Goal: Task Accomplishment & Management: Complete application form

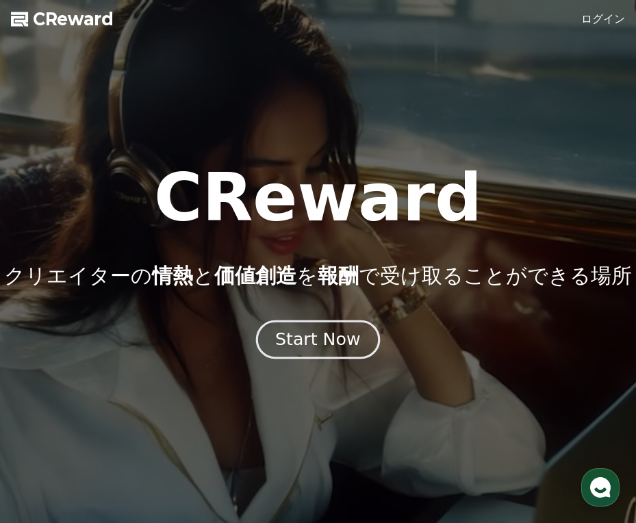
click at [348, 334] on div "Start Now" at bounding box center [317, 339] width 85 height 23
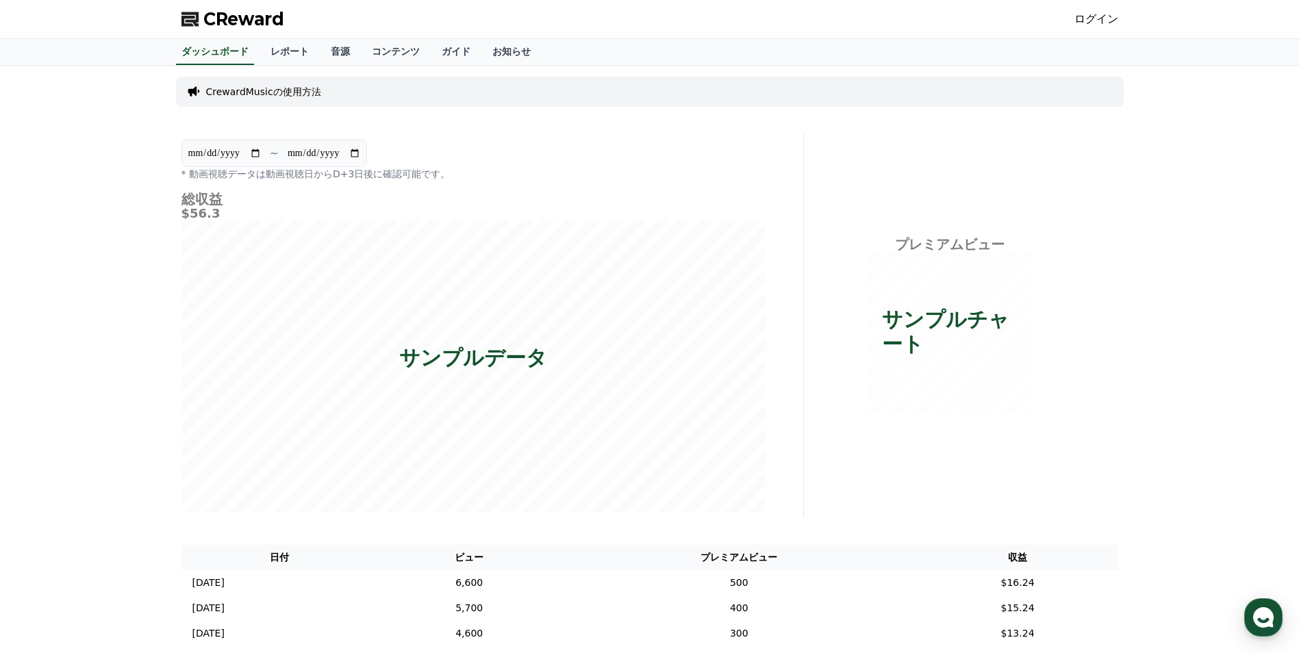
click at [636, 21] on link "ログイン" at bounding box center [1097, 19] width 44 height 16
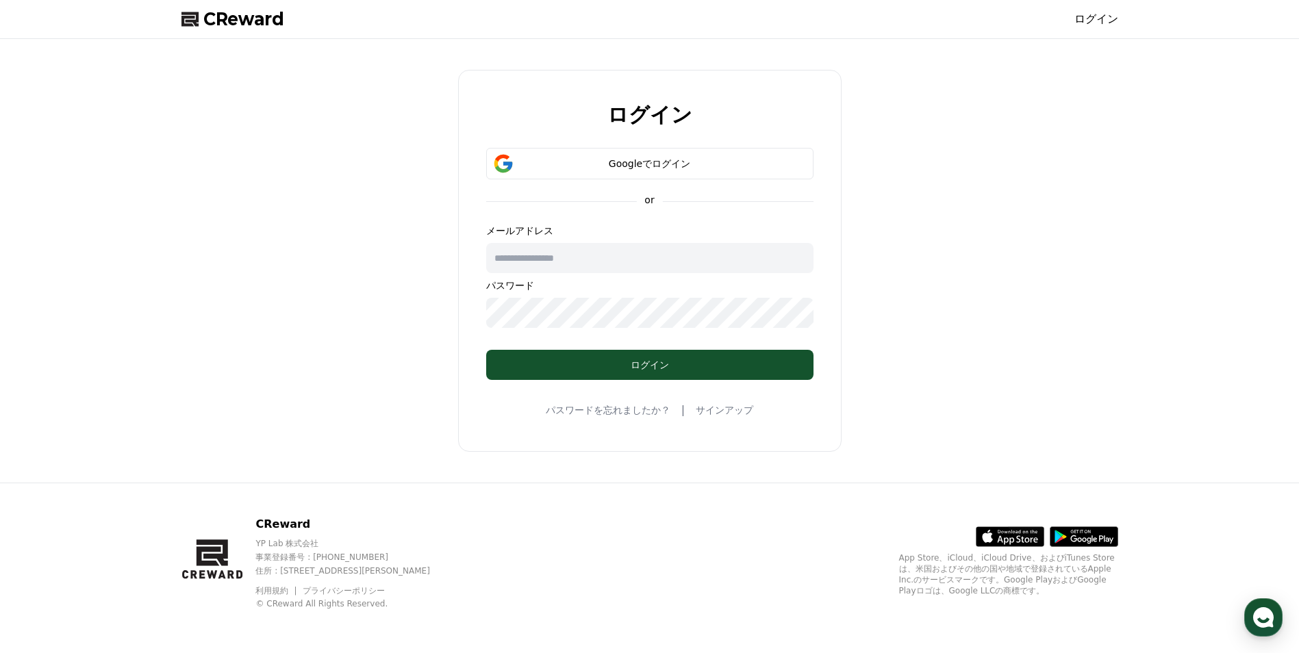
type input "**********"
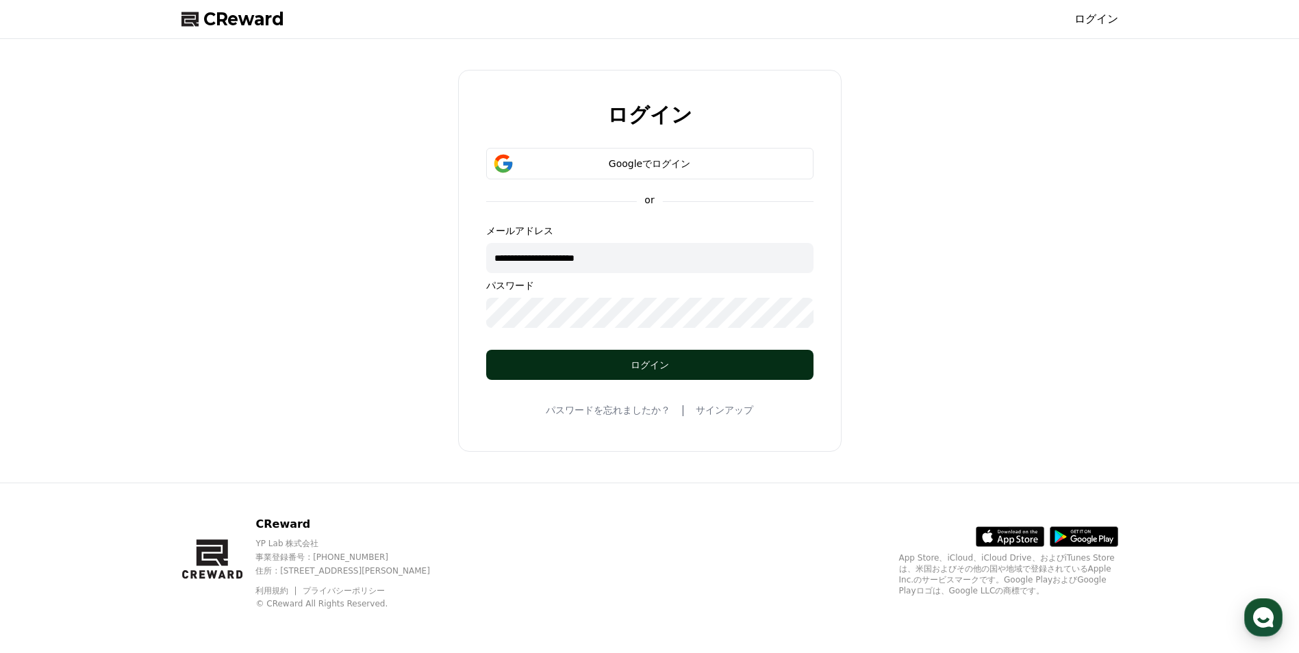
click at [579, 374] on button "ログイン" at bounding box center [649, 365] width 327 height 30
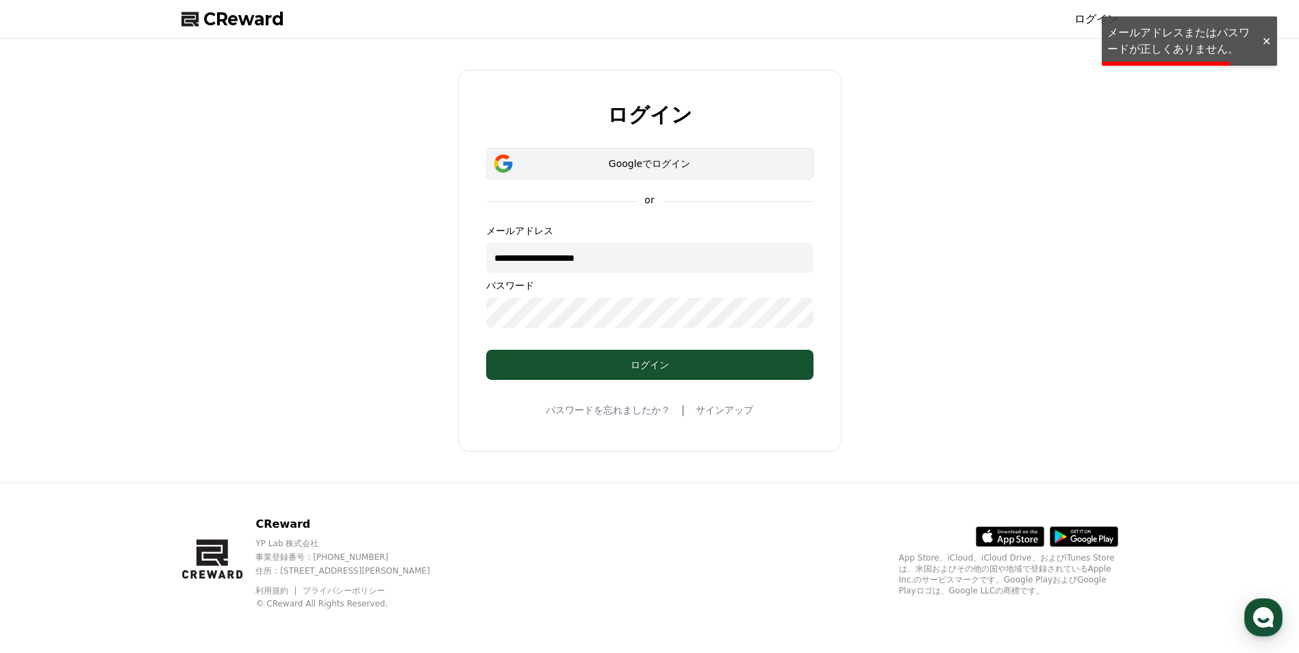
click at [636, 158] on div "Googleでログイン" at bounding box center [650, 164] width 288 height 14
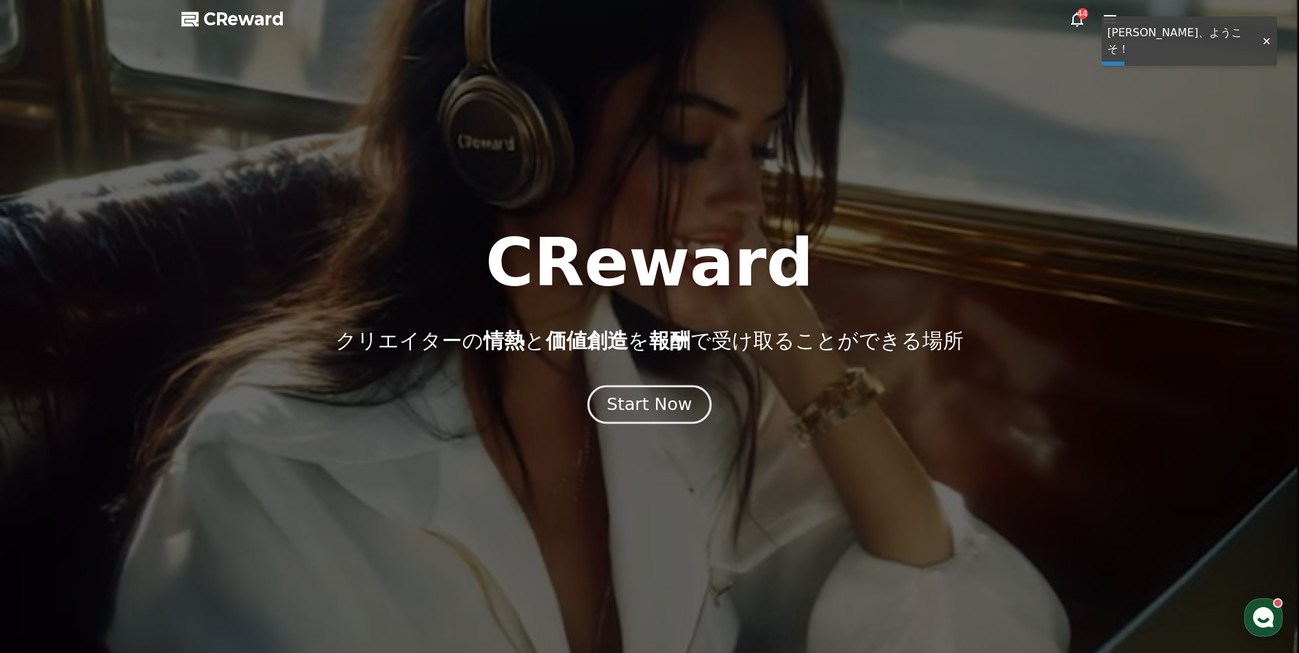
click at [646, 403] on div "Start Now" at bounding box center [649, 404] width 85 height 23
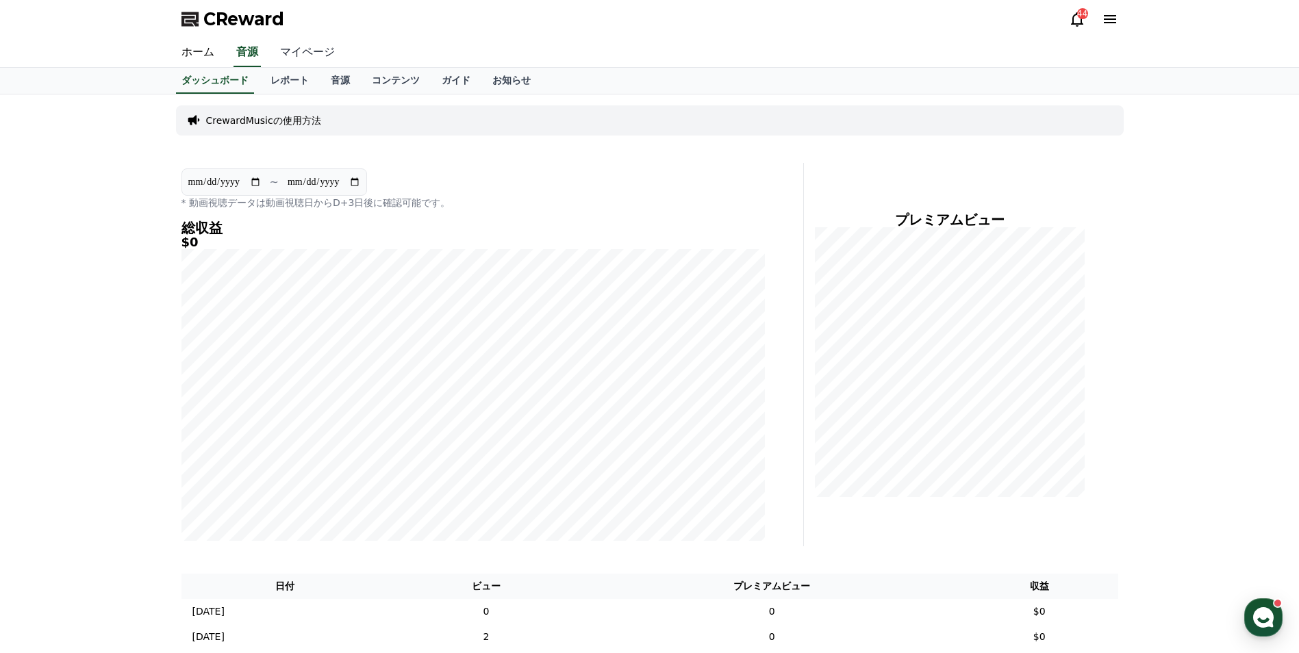
click at [299, 54] on link "マイページ" at bounding box center [307, 52] width 77 height 29
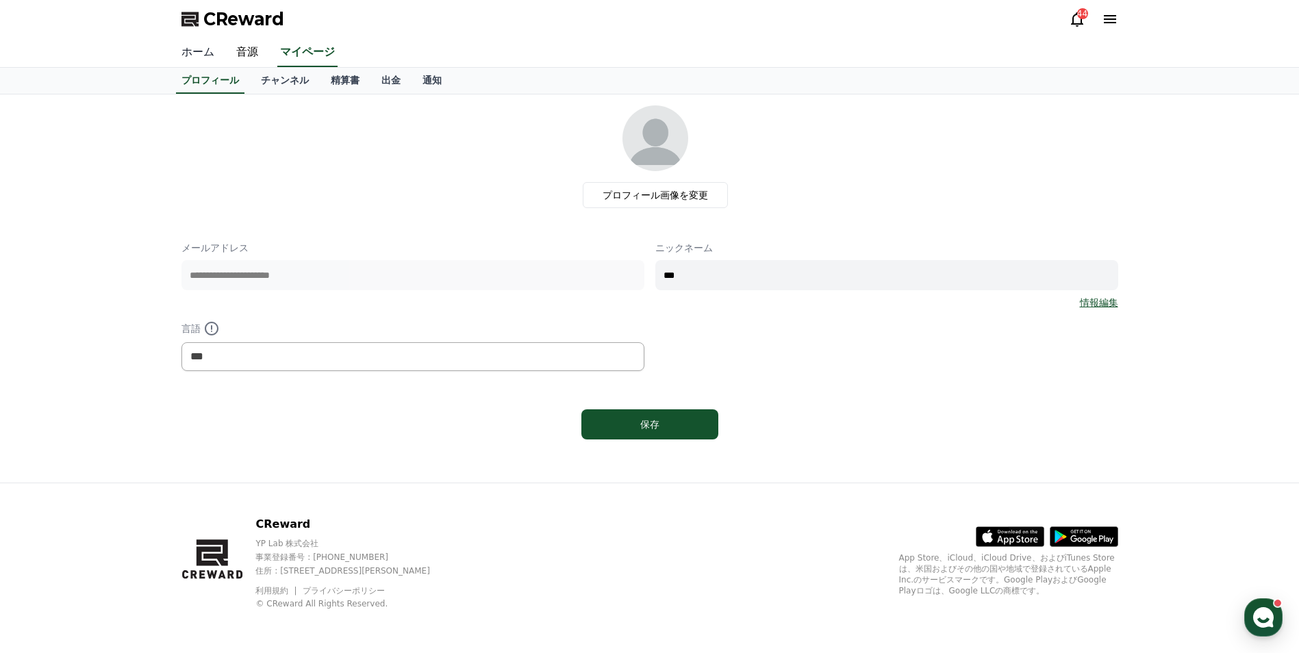
click at [202, 57] on link "ホーム" at bounding box center [198, 52] width 55 height 29
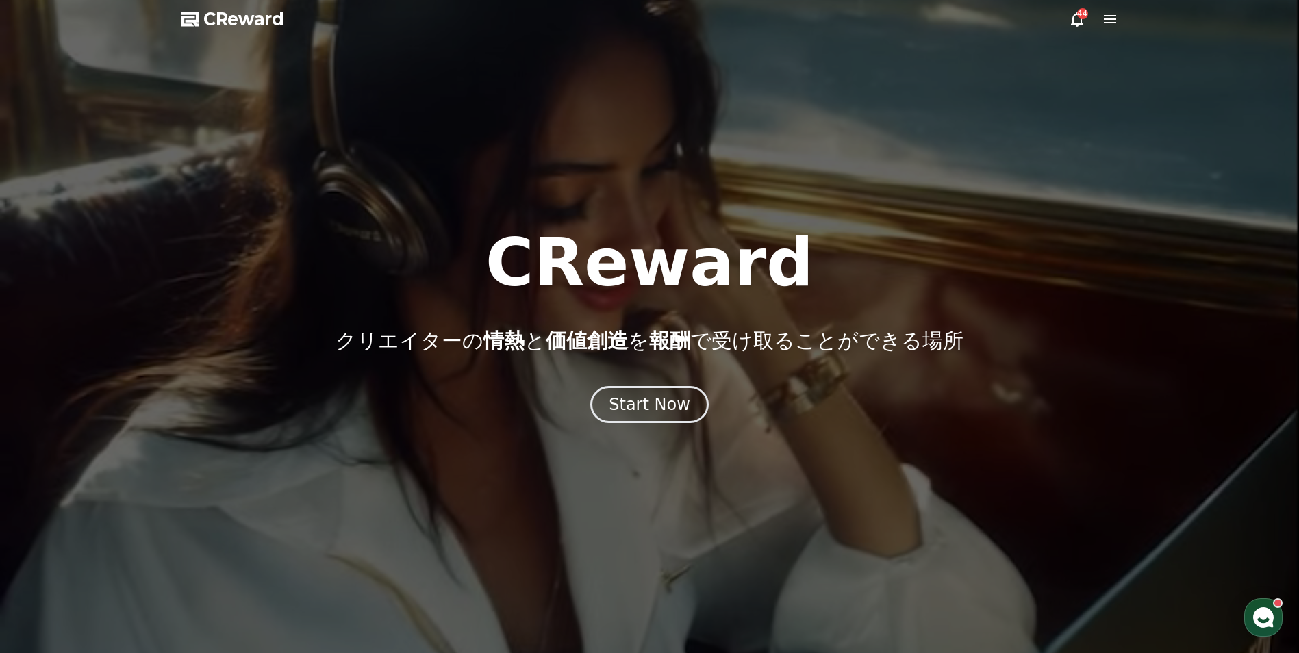
click at [1090, 21] on div "44" at bounding box center [1093, 19] width 49 height 16
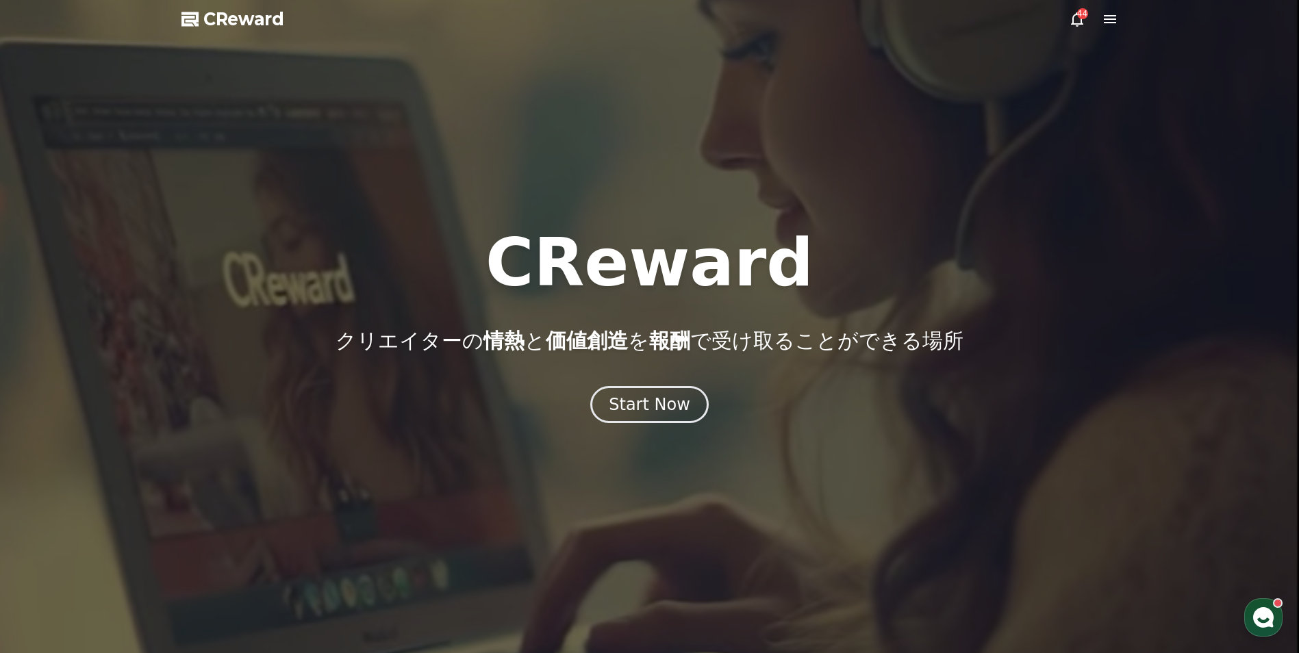
click at [1108, 18] on icon at bounding box center [1110, 19] width 12 height 8
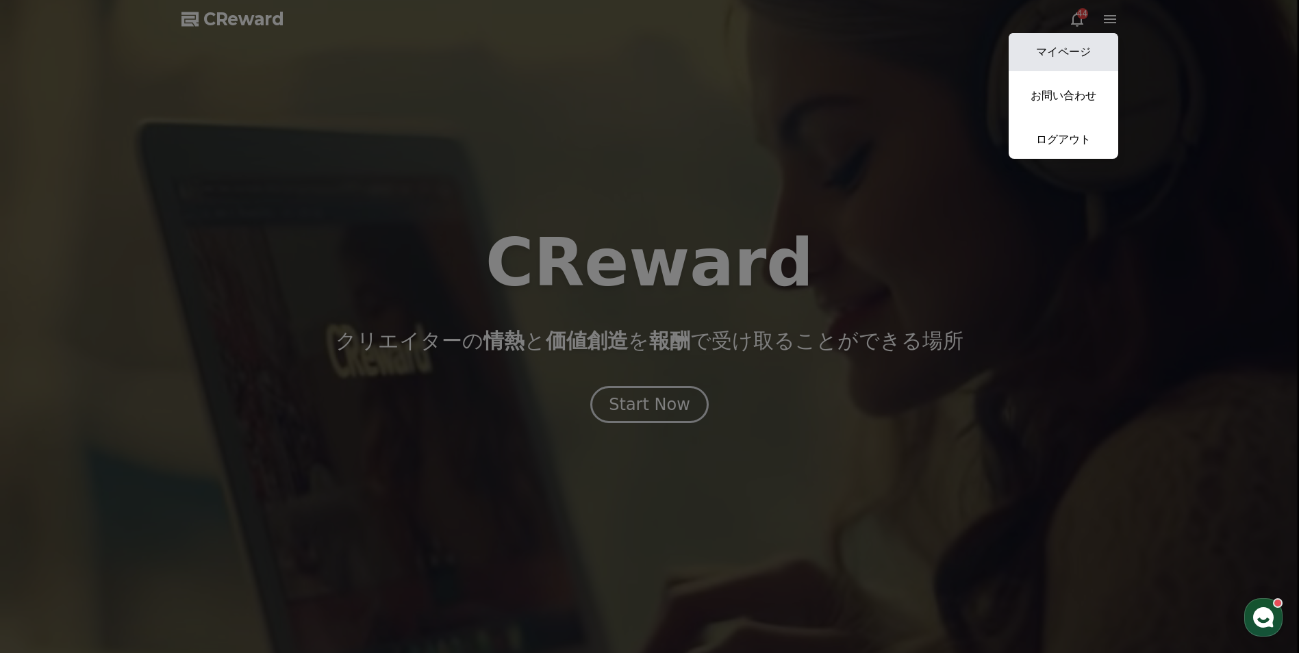
click at [1092, 48] on link "マイページ" at bounding box center [1064, 52] width 110 height 38
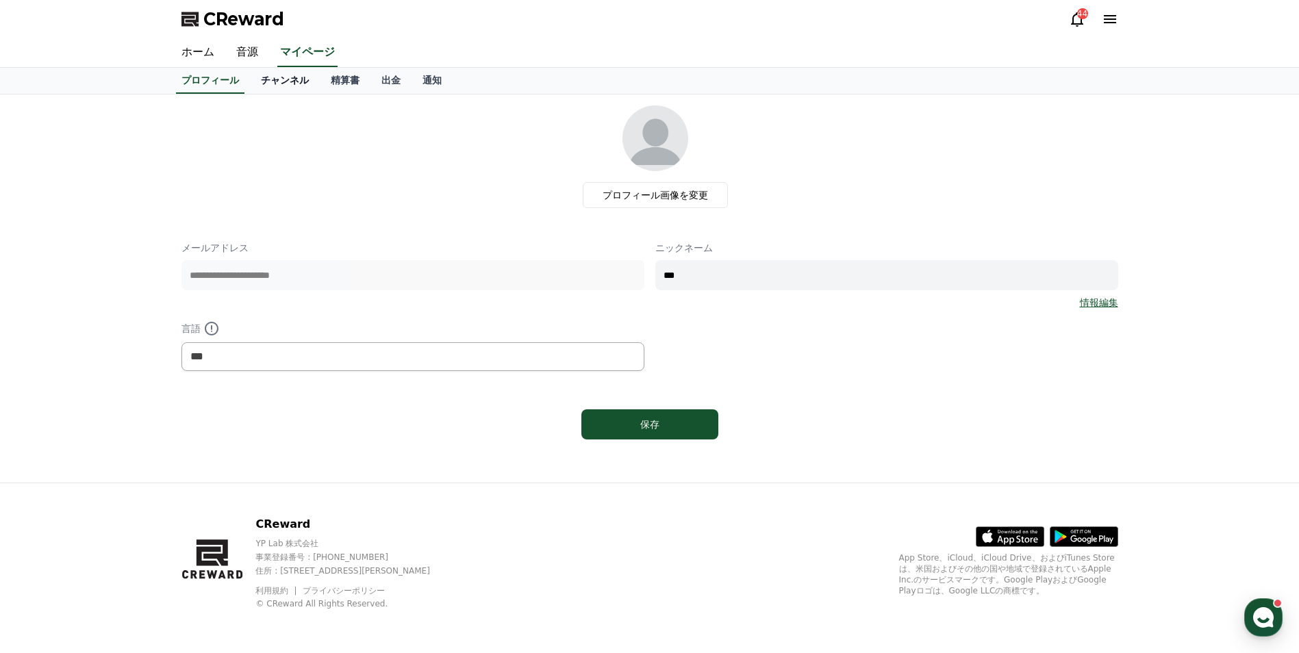
click at [279, 81] on link "チャンネル" at bounding box center [285, 81] width 70 height 26
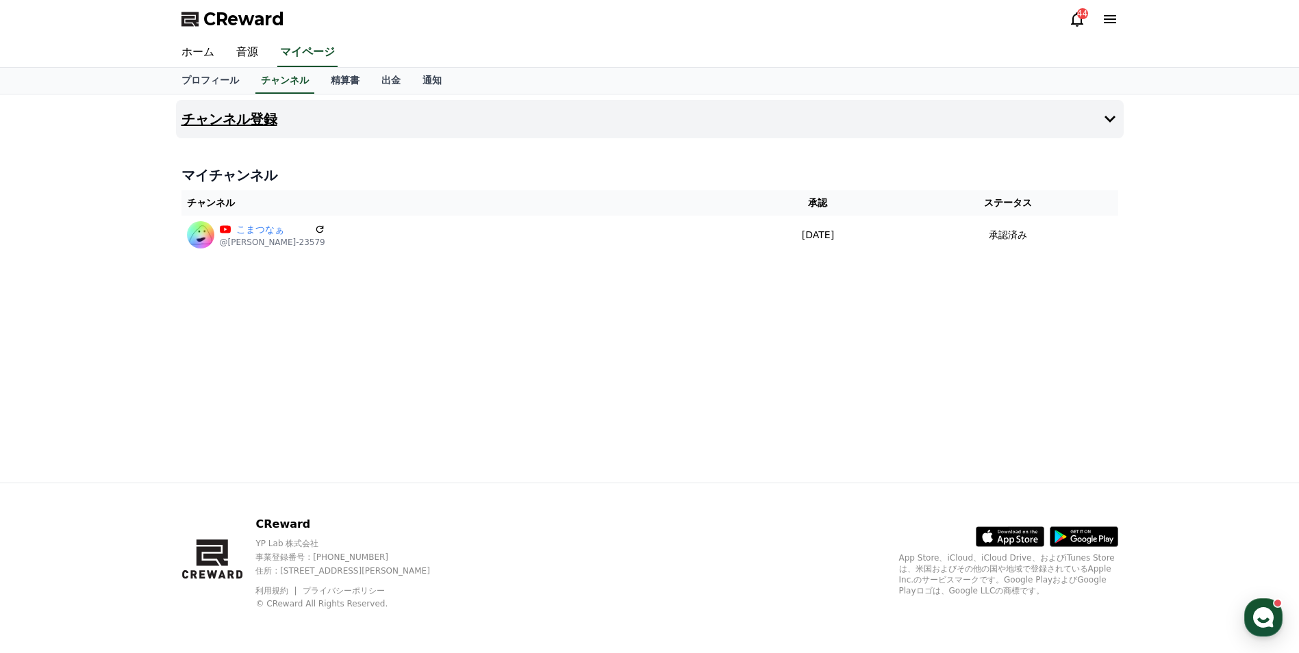
click at [239, 112] on h4 "チャンネル登録" at bounding box center [229, 119] width 96 height 15
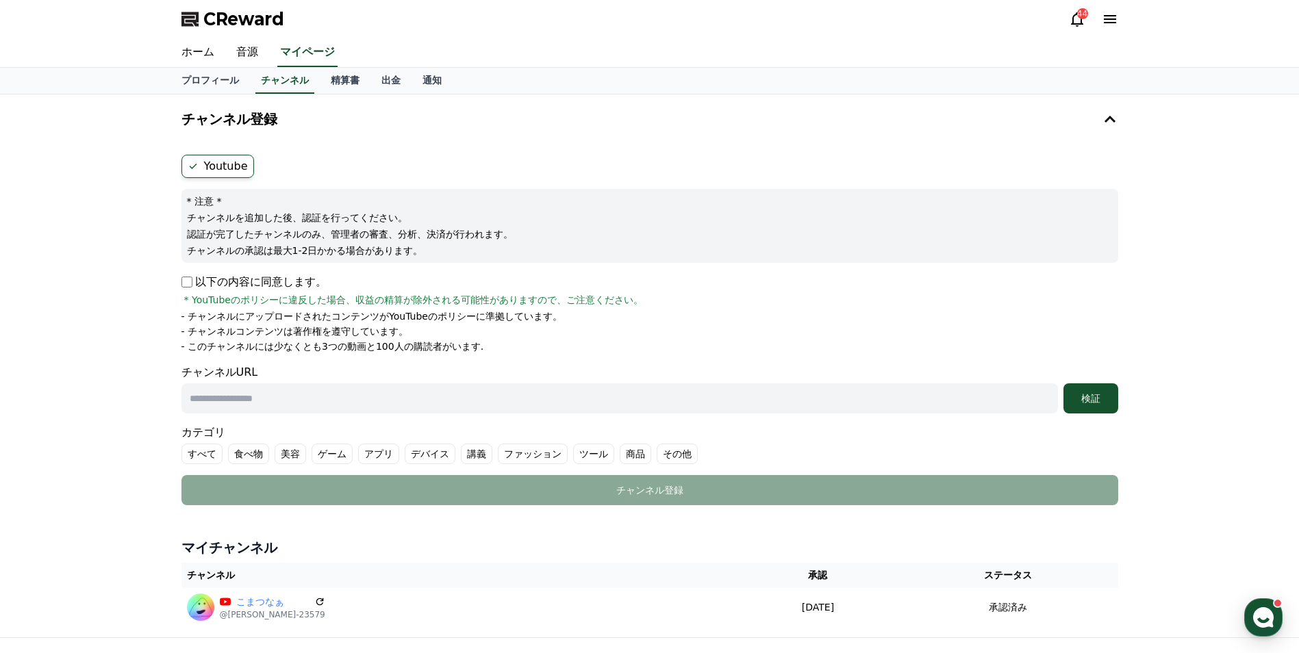
click at [192, 285] on p "以下の内容に同意します。" at bounding box center [253, 282] width 145 height 16
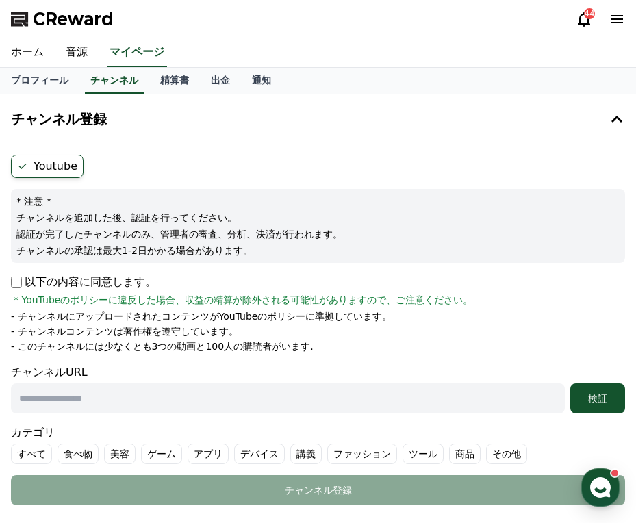
click at [176, 394] on input "text" at bounding box center [288, 399] width 554 height 30
paste input "**********"
type input "**********"
click at [586, 399] on div "検証" at bounding box center [598, 399] width 44 height 14
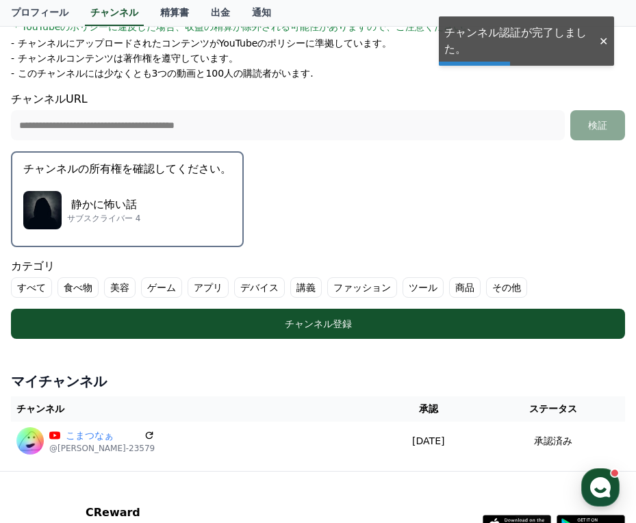
scroll to position [274, 0]
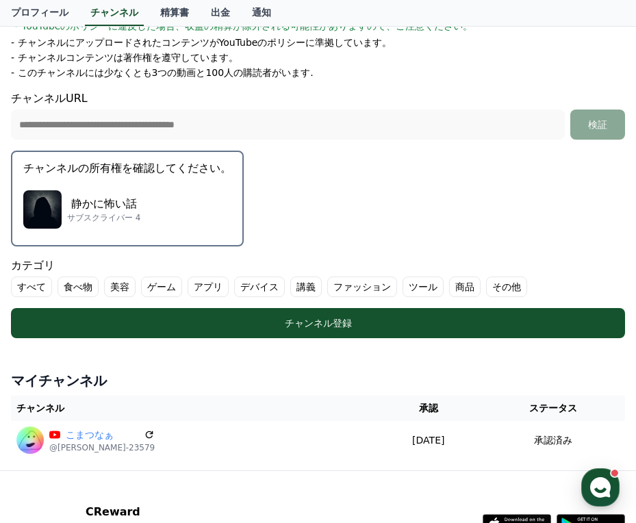
click at [93, 225] on div "静かに怖い話 サブスクライバー 4" at bounding box center [127, 209] width 208 height 55
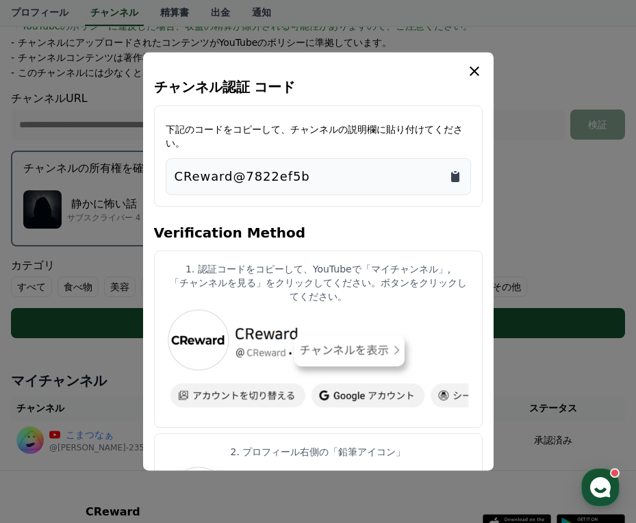
click at [453, 170] on icon "Copy to clipboard" at bounding box center [456, 177] width 14 height 14
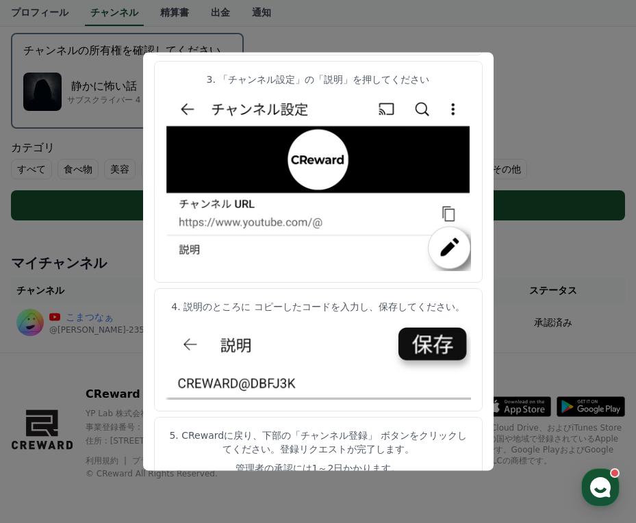
scroll to position [0, 0]
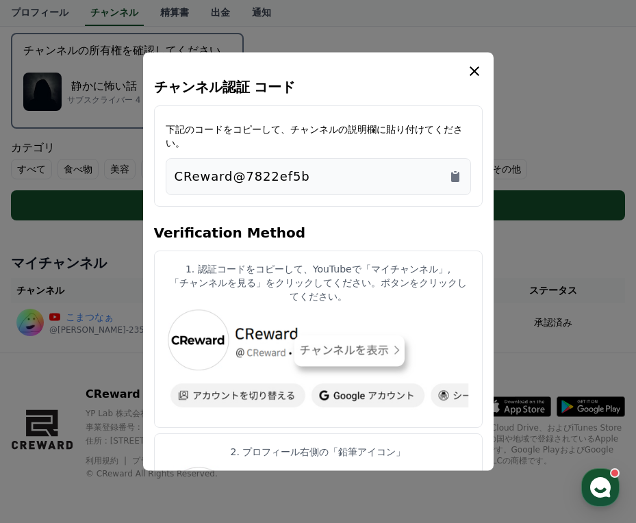
click at [473, 67] on icon "modal" at bounding box center [474, 71] width 16 height 16
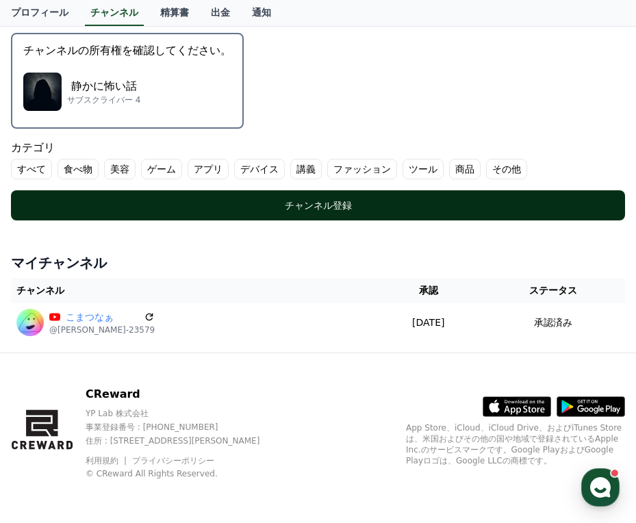
click at [349, 201] on div "チャンネル登録" at bounding box center [318, 206] width 560 height 14
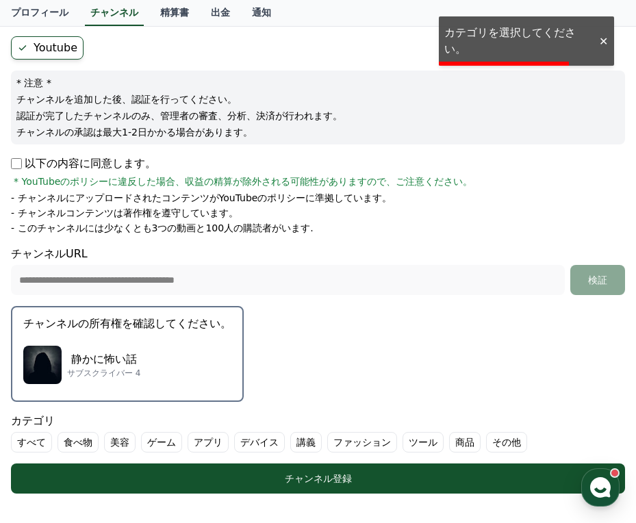
scroll to position [118, 0]
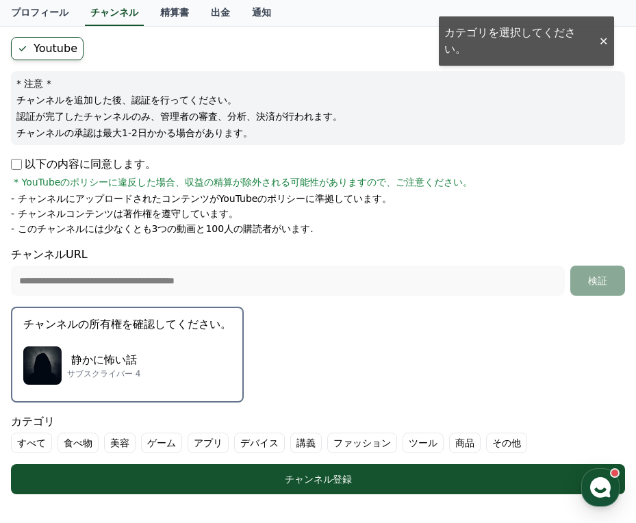
click at [486, 442] on label "その他" at bounding box center [506, 443] width 41 height 21
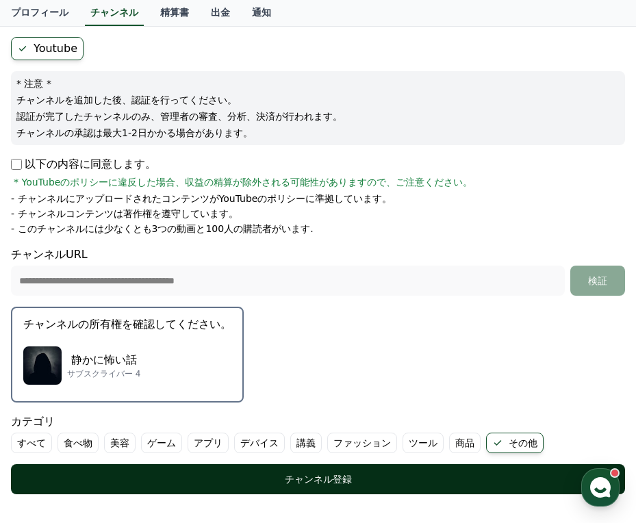
click at [432, 476] on div "チャンネル登録" at bounding box center [318, 480] width 560 height 14
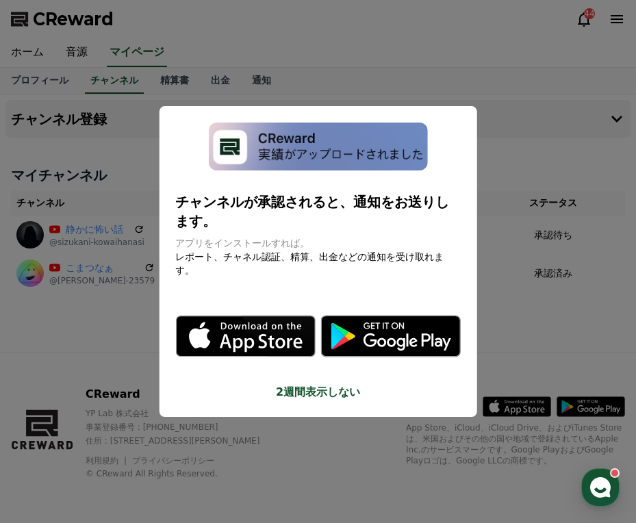
click at [333, 384] on button "2週間表示しない" at bounding box center [318, 392] width 286 height 16
